Goal: Task Accomplishment & Management: Manage account settings

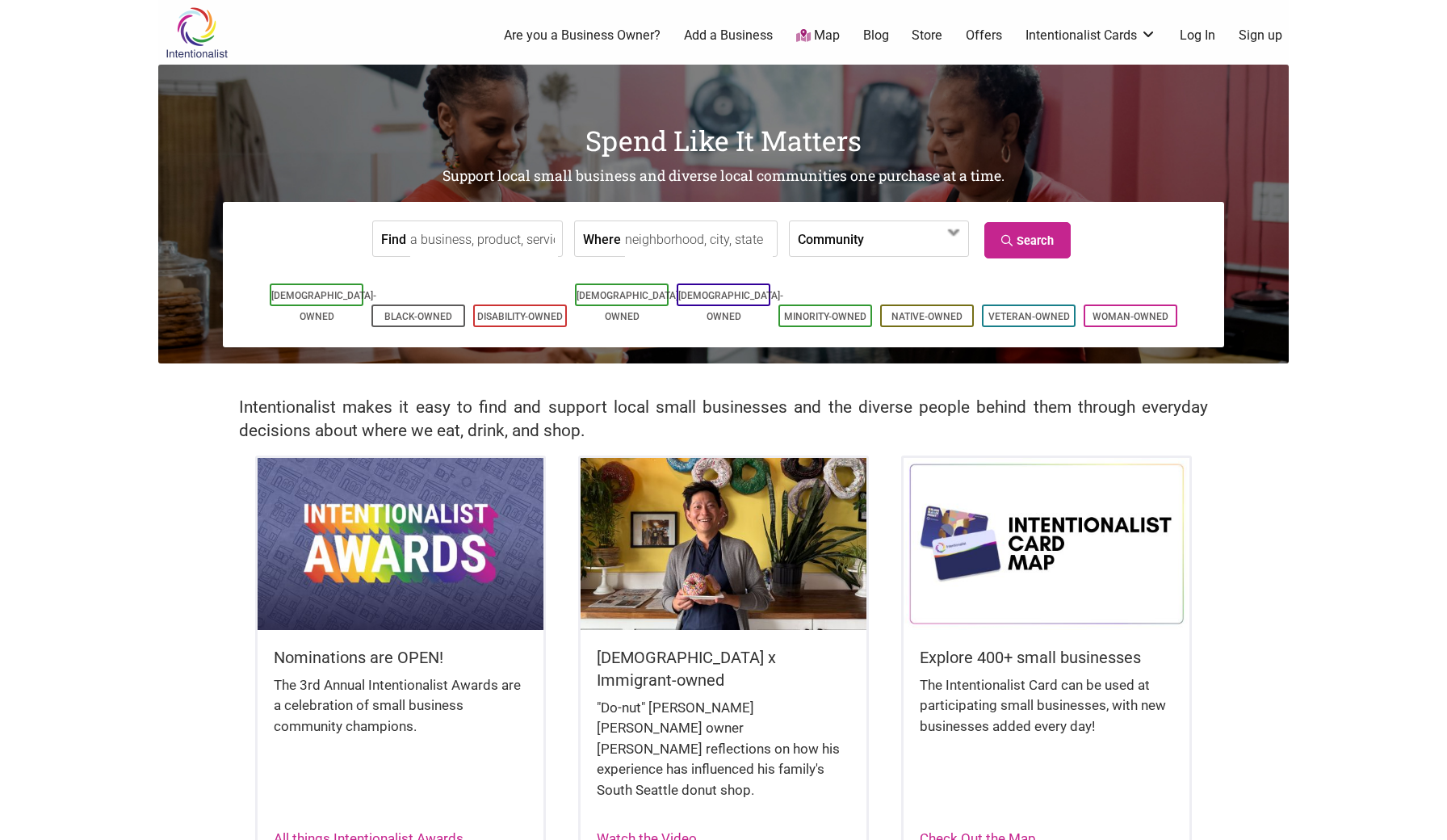
click at [1201, 36] on link "Log In" at bounding box center [1198, 36] width 36 height 18
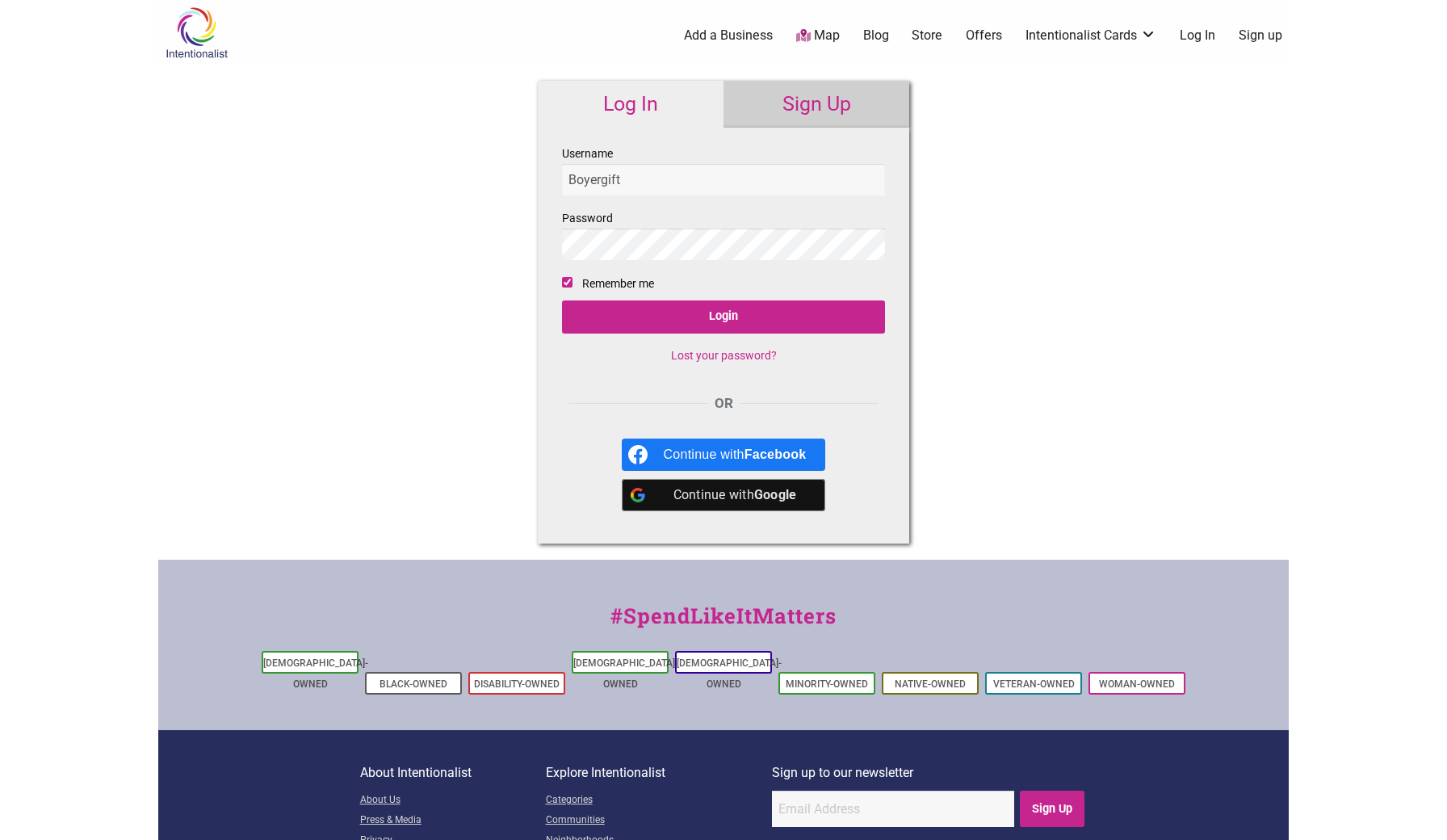
type input "Boyergift"
click at [650, 310] on input "Login" at bounding box center [723, 316] width 323 height 33
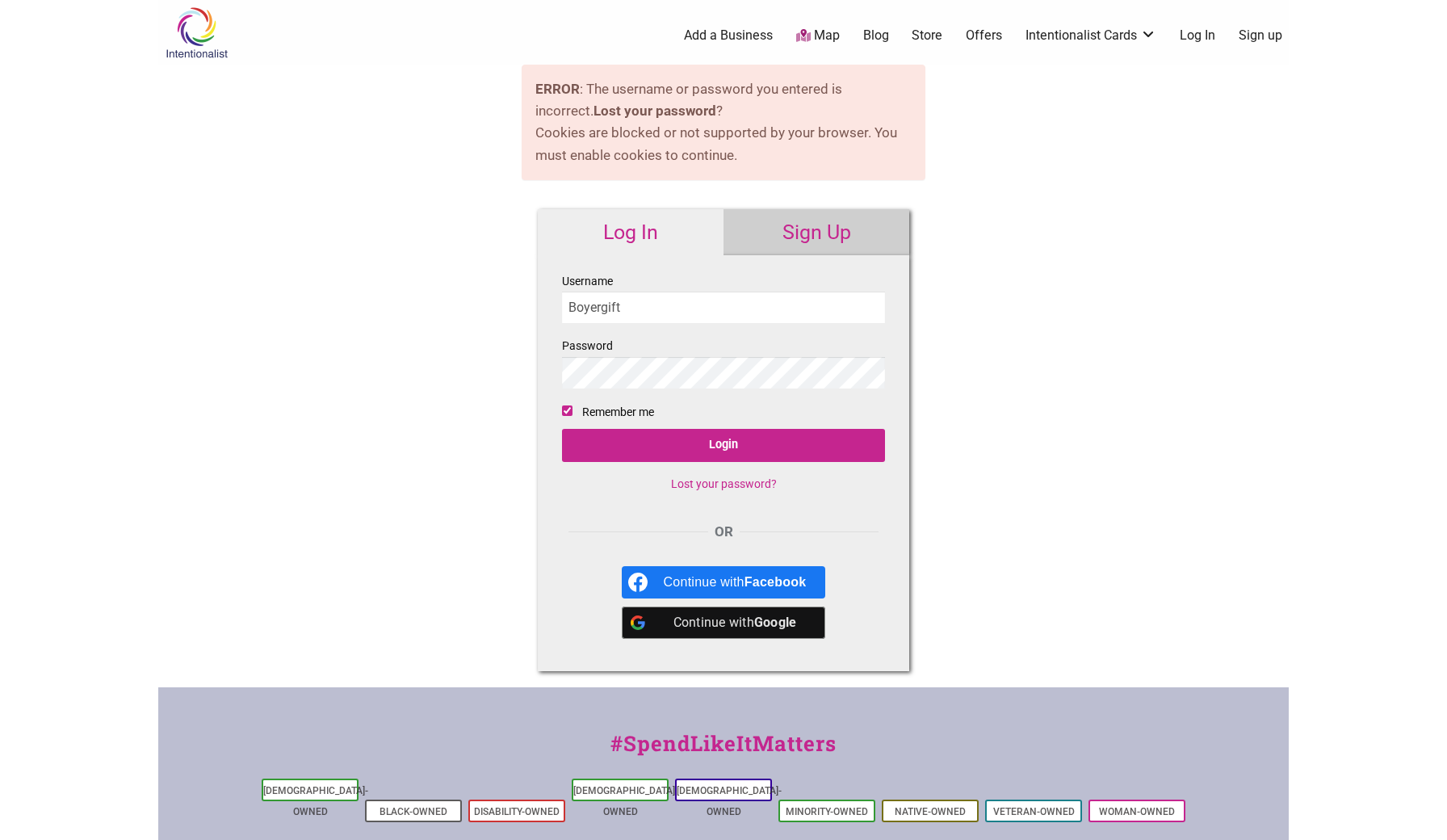
type input "Boyergift"
click at [762, 444] on input "Login" at bounding box center [723, 445] width 323 height 33
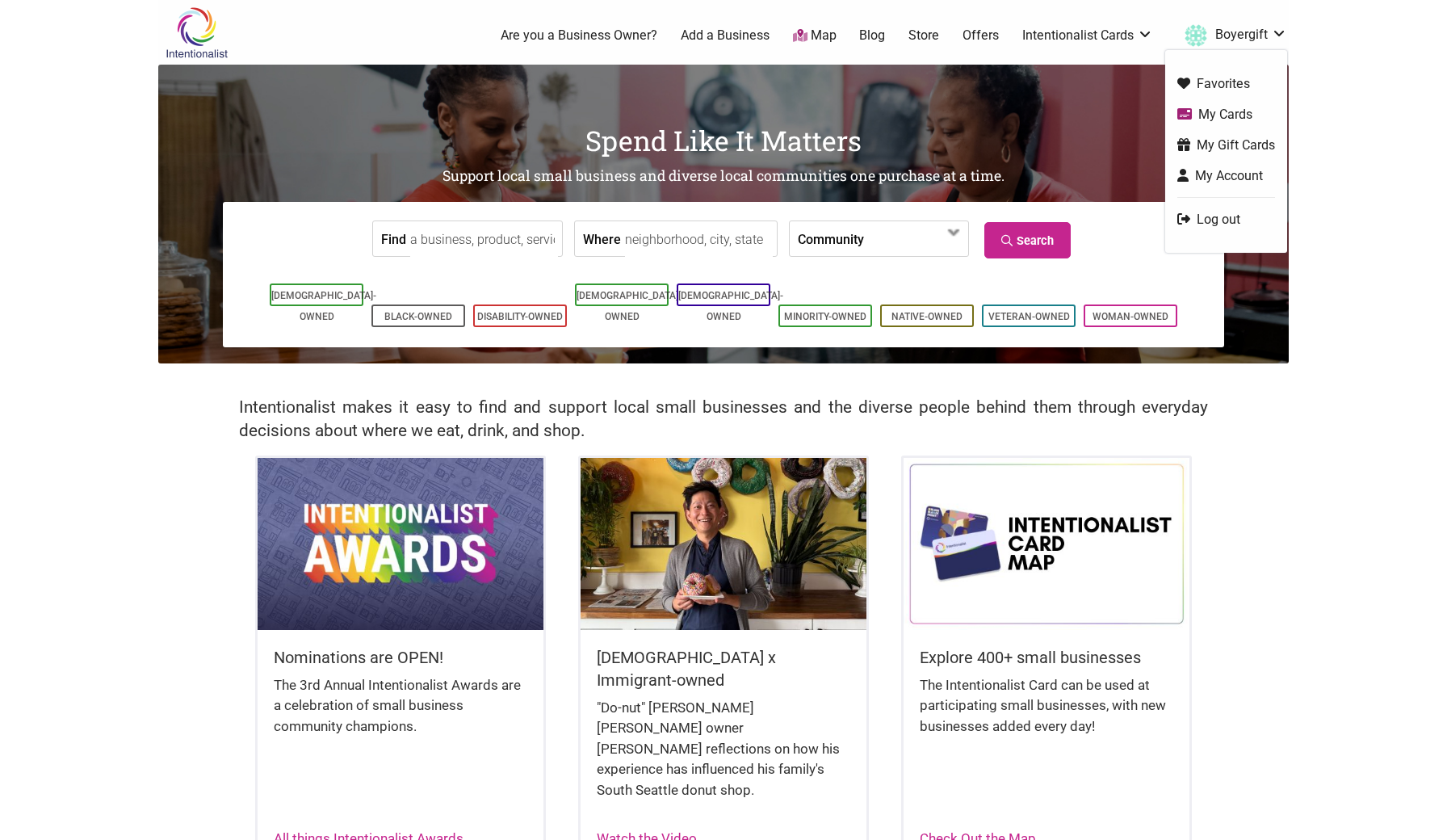
click at [1227, 117] on link "My Cards" at bounding box center [1226, 114] width 98 height 19
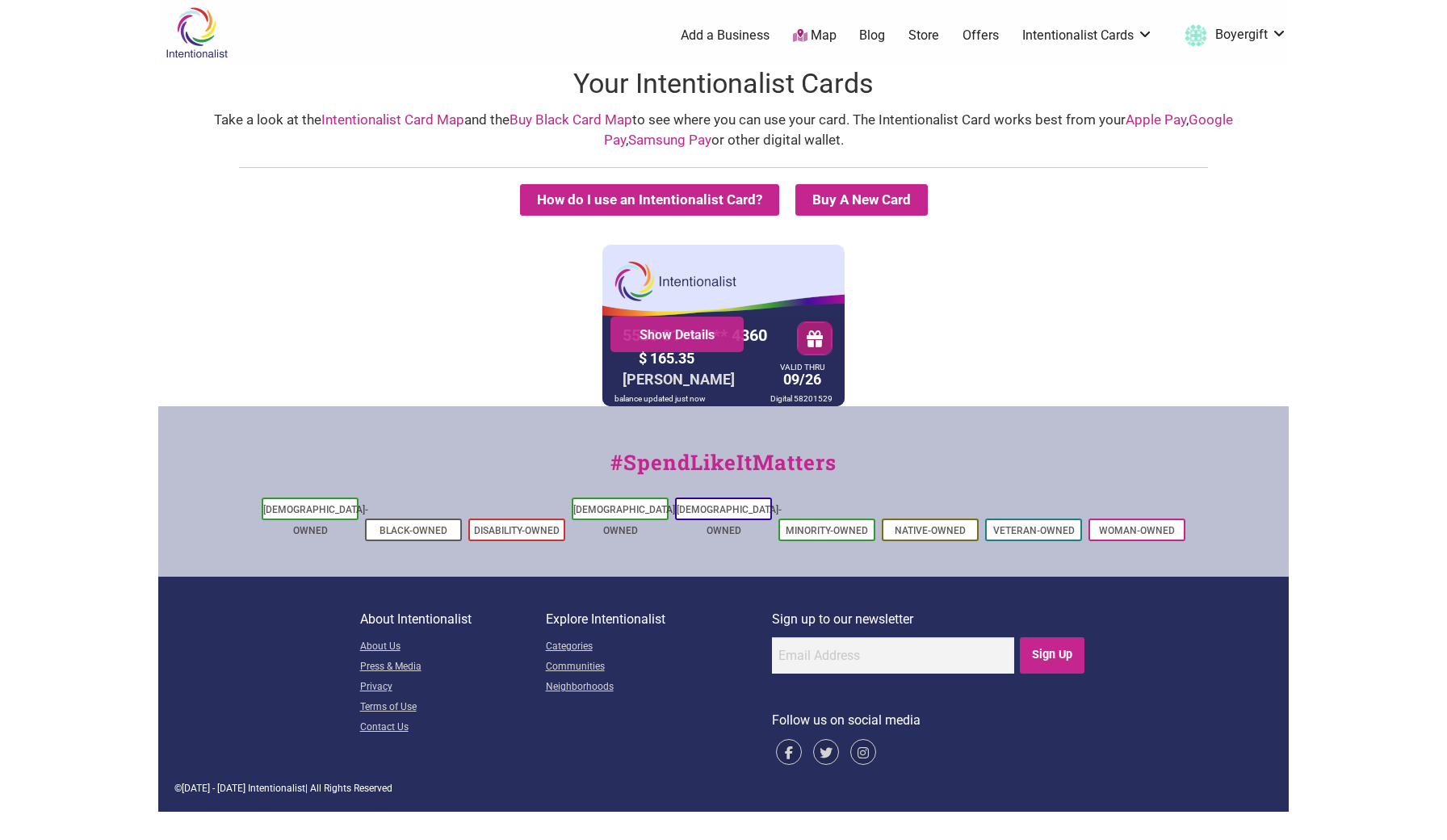
click at [711, 340] on div "Show Details" at bounding box center [677, 334] width 134 height 36
click at [692, 332] on link "Show Details" at bounding box center [677, 334] width 109 height 16
